Goal: Subscribe to service/newsletter

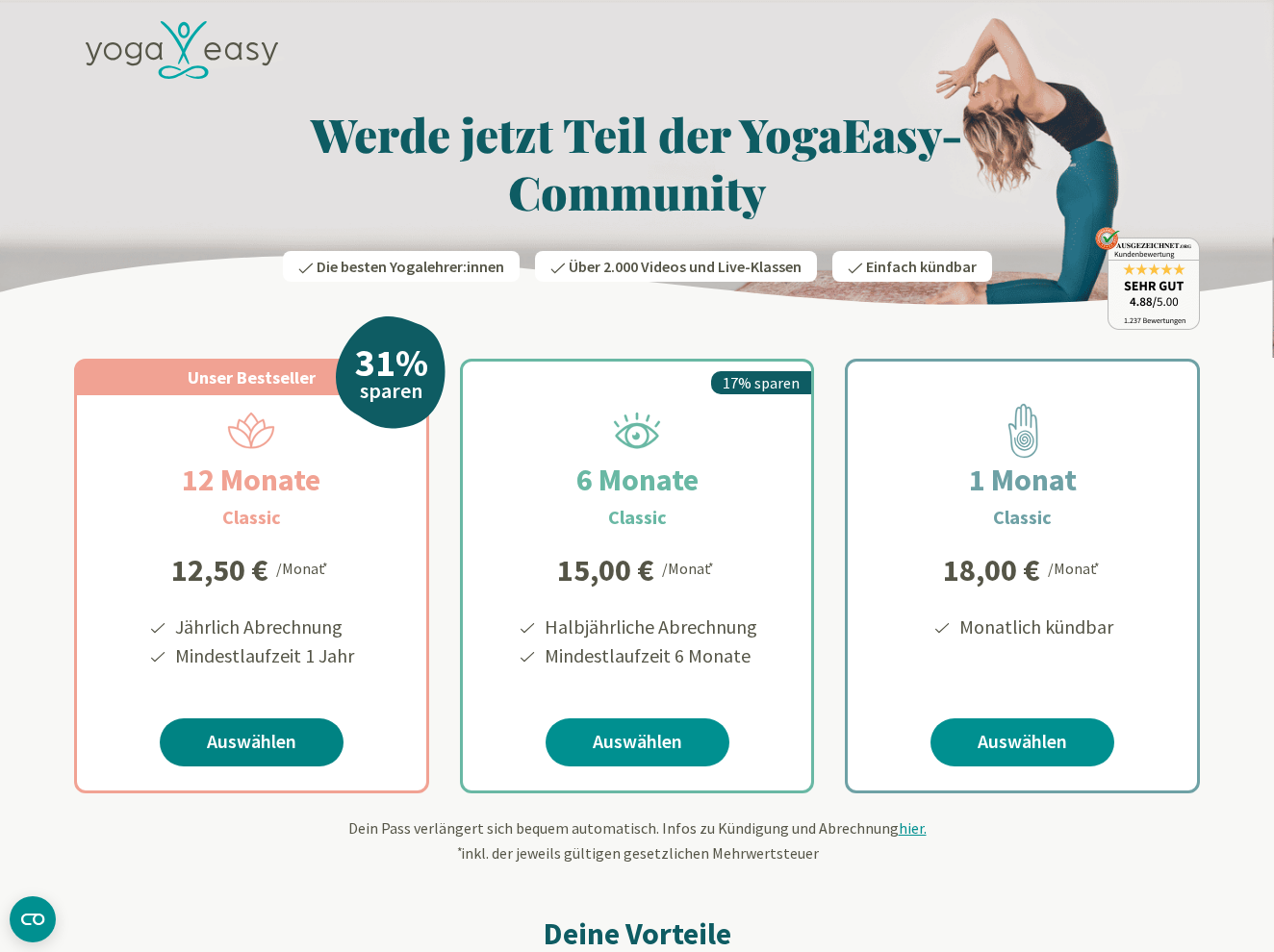
click at [246, 738] on link "Auswählen" at bounding box center [251, 743] width 184 height 48
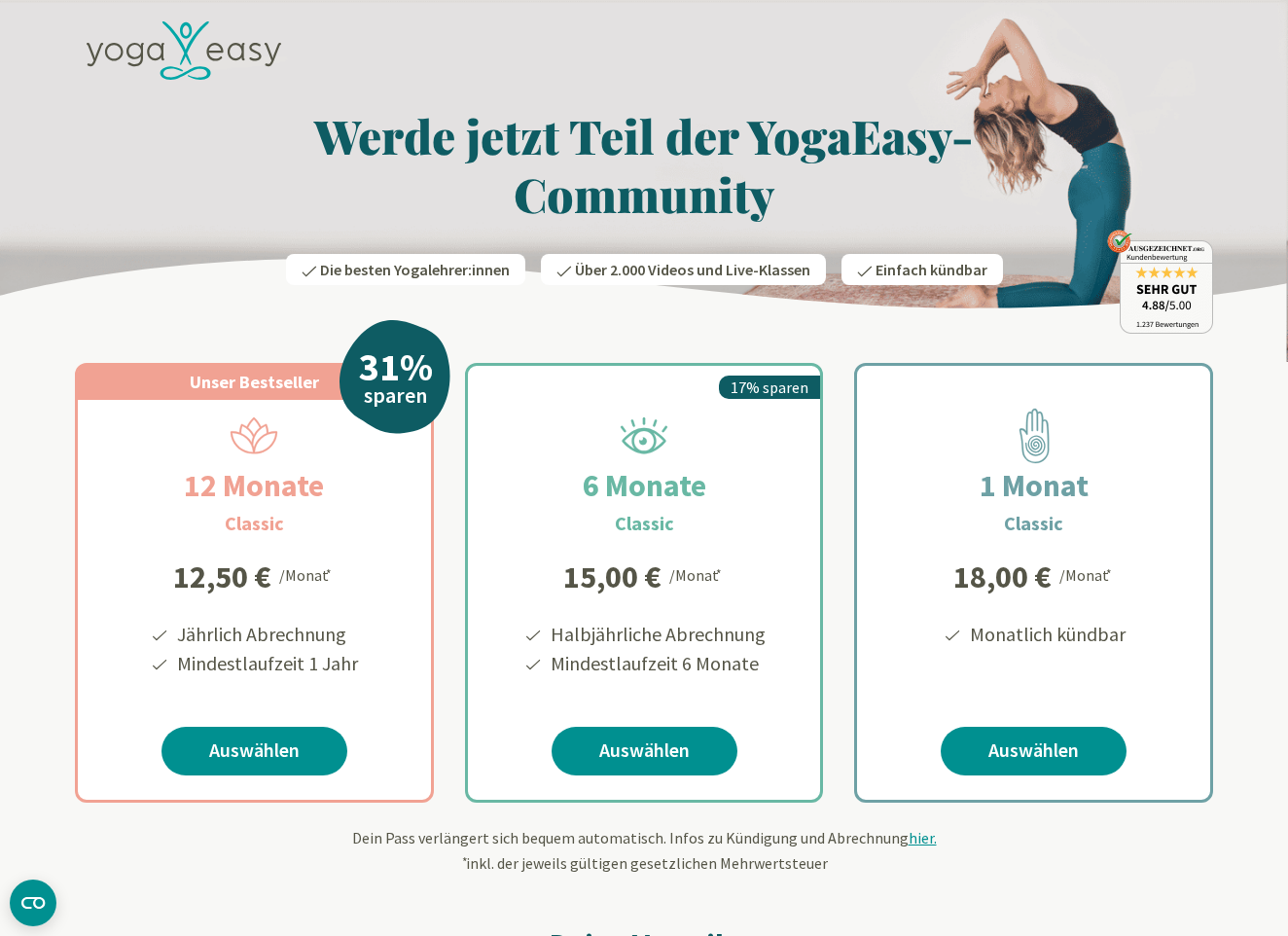
scroll to position [10, 0]
